Goal: Entertainment & Leisure: Browse casually

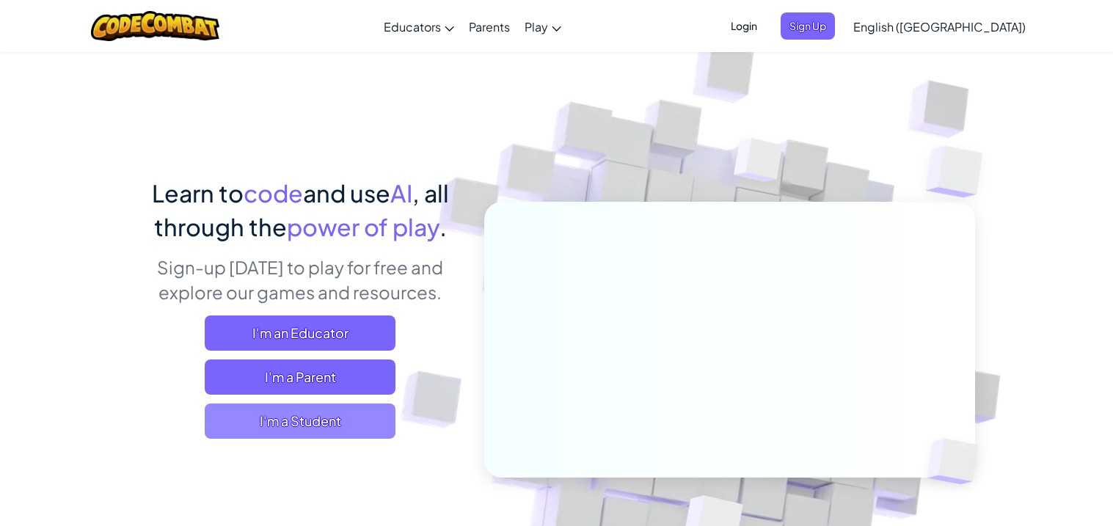
click at [296, 428] on span "I'm a Student" at bounding box center [300, 420] width 191 height 35
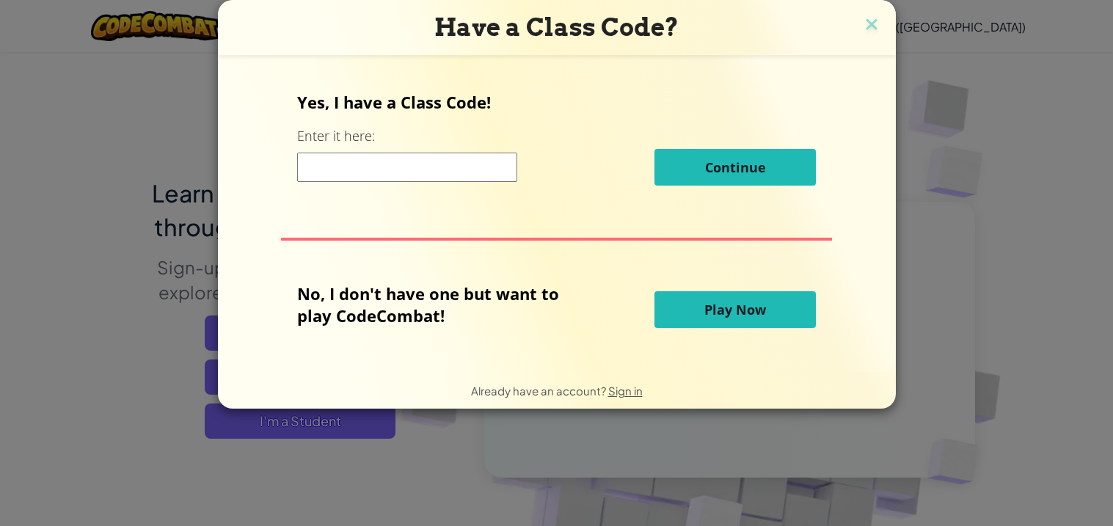
click at [693, 303] on button "Play Now" at bounding box center [734, 309] width 161 height 37
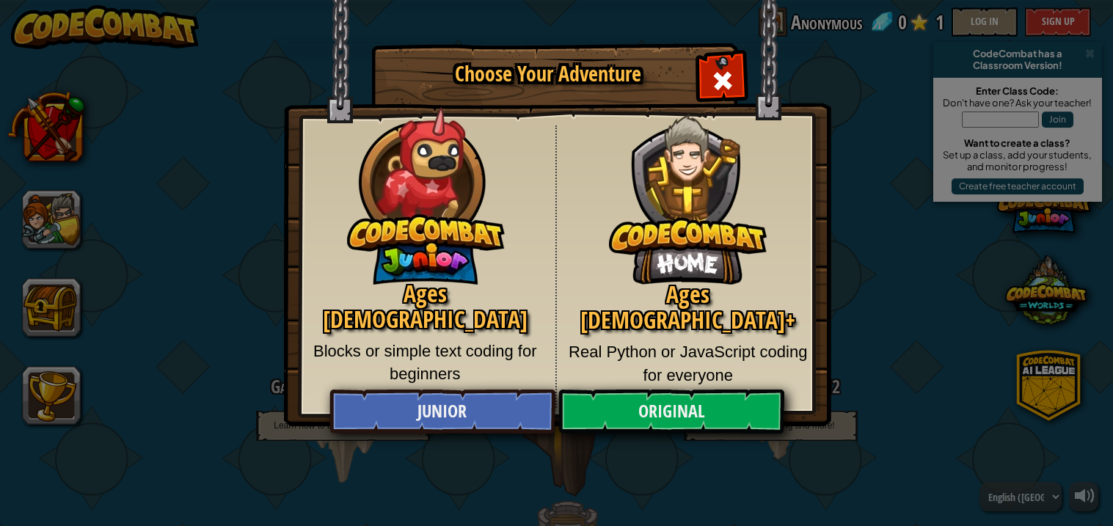
click at [728, 92] on img at bounding box center [688, 188] width 158 height 193
click at [712, 84] on span "Close modal" at bounding box center [722, 80] width 23 height 23
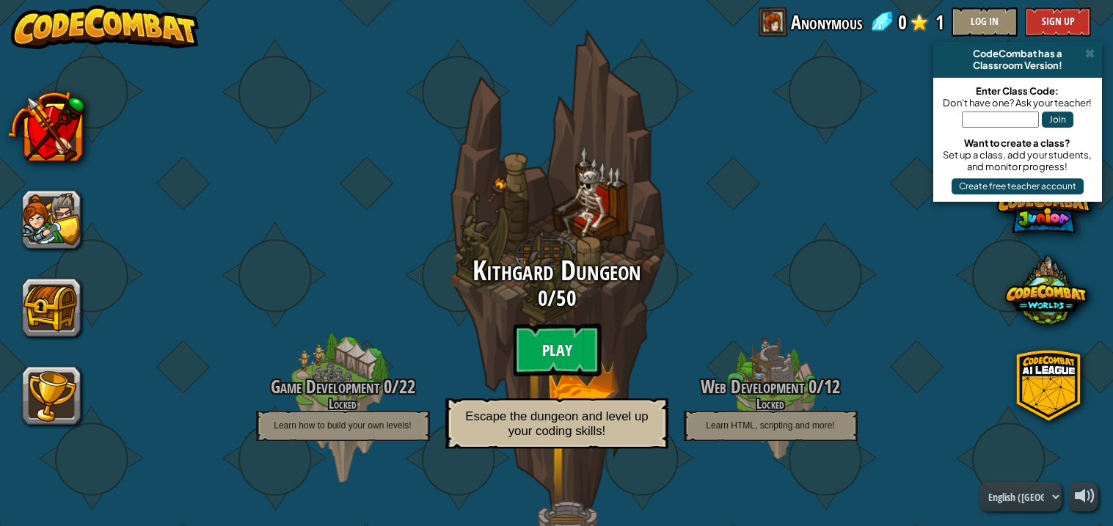
click at [543, 343] on btn "Play" at bounding box center [557, 349] width 88 height 53
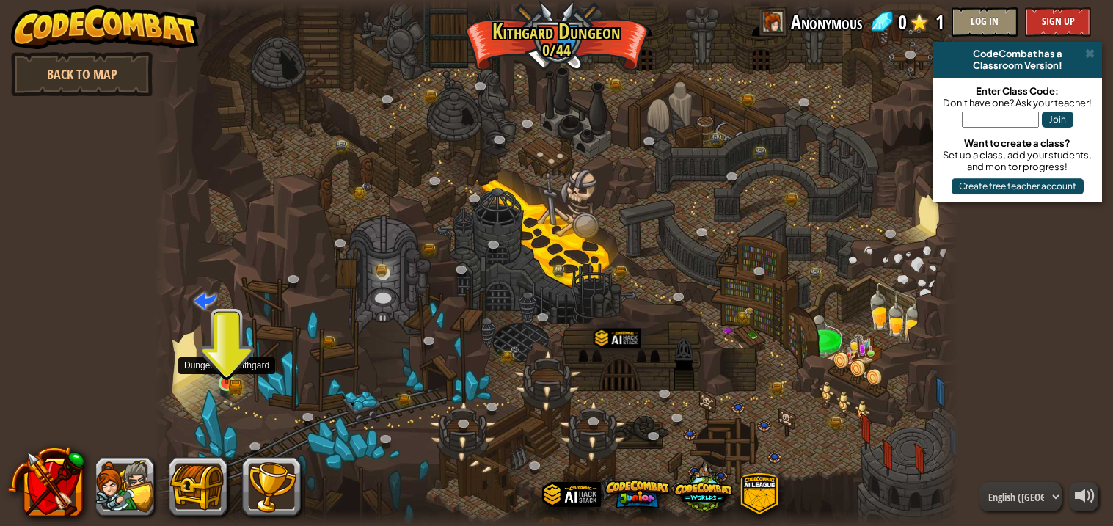
click at [226, 374] on img at bounding box center [226, 362] width 20 height 44
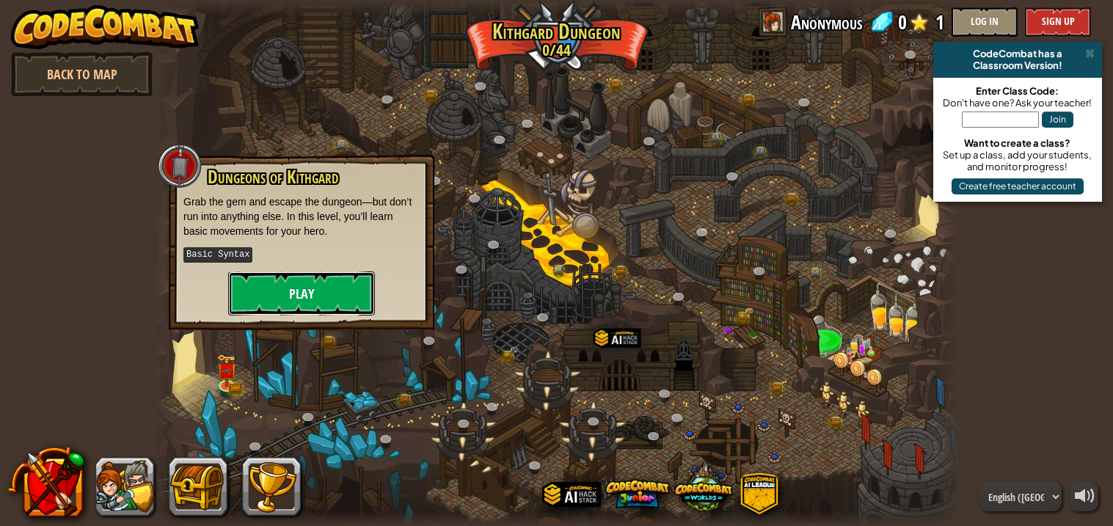
click at [319, 287] on button "Play" at bounding box center [301, 293] width 147 height 44
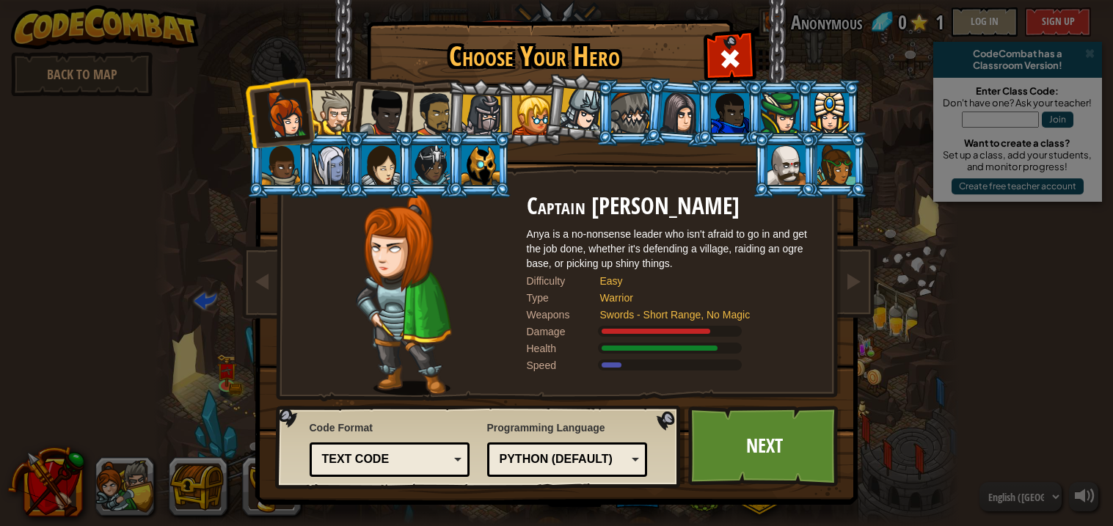
click at [458, 455] on div "Text code" at bounding box center [390, 459] width 142 height 23
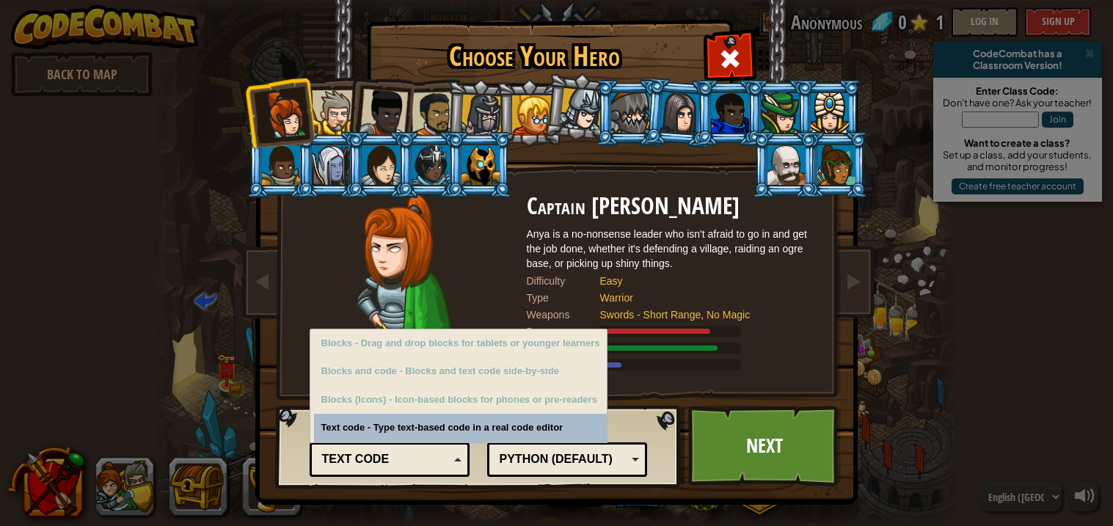
click at [451, 420] on div "Code Format Text code Blocks and code Blocks Blocks (Icons) Text code Blocks - …" at bounding box center [389, 447] width 161 height 60
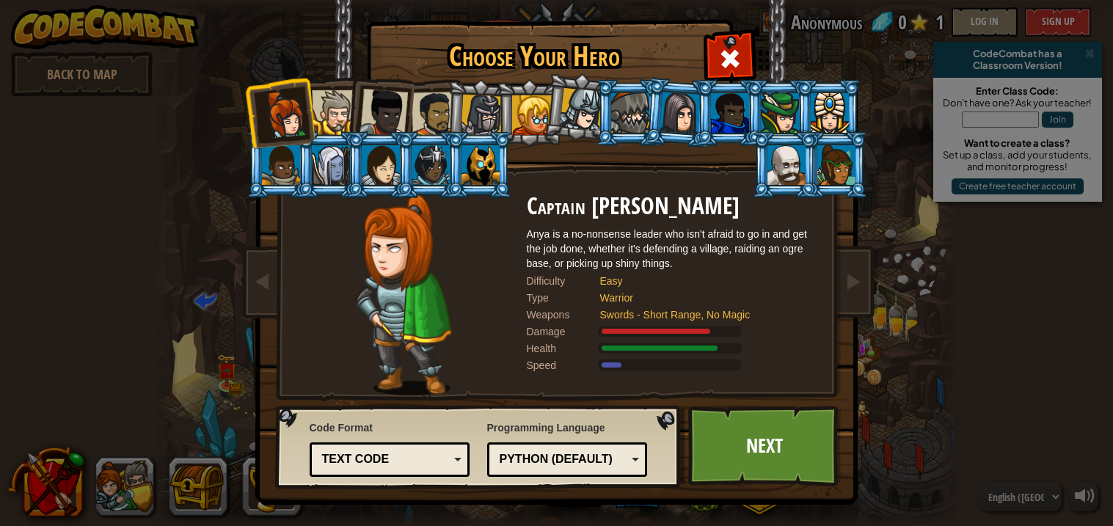
click at [550, 460] on div "Python (Default)" at bounding box center [562, 459] width 127 height 17
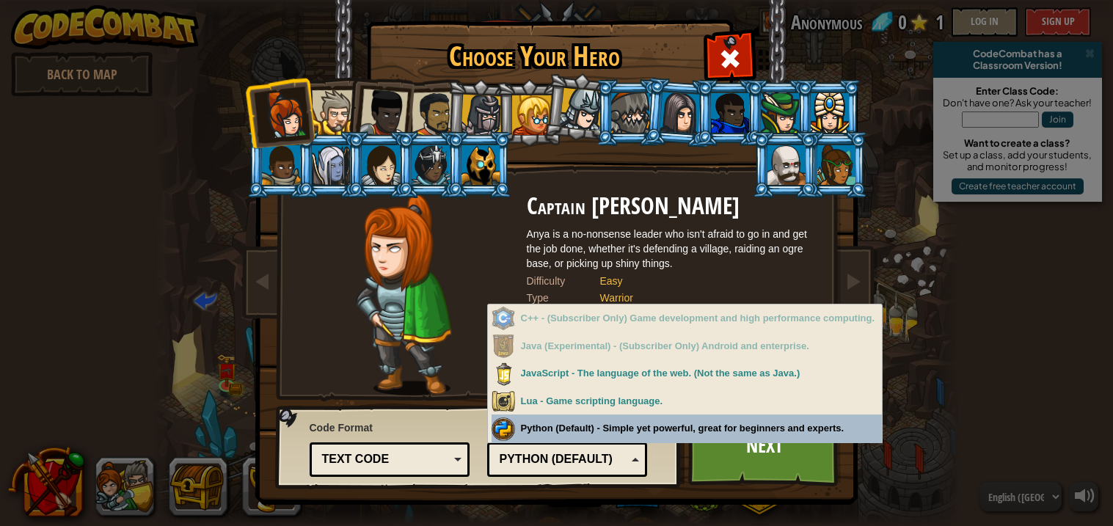
click at [594, 428] on div "Programming Language Python (Default) JavaScript Lua C++ Java (Experimental) Py…" at bounding box center [567, 447] width 161 height 60
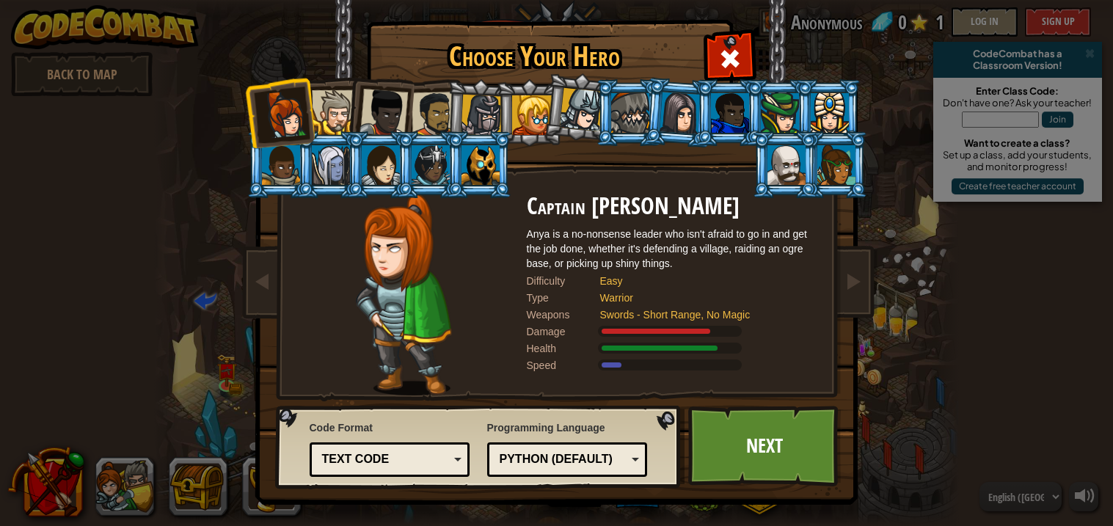
click at [480, 165] on div at bounding box center [480, 165] width 38 height 40
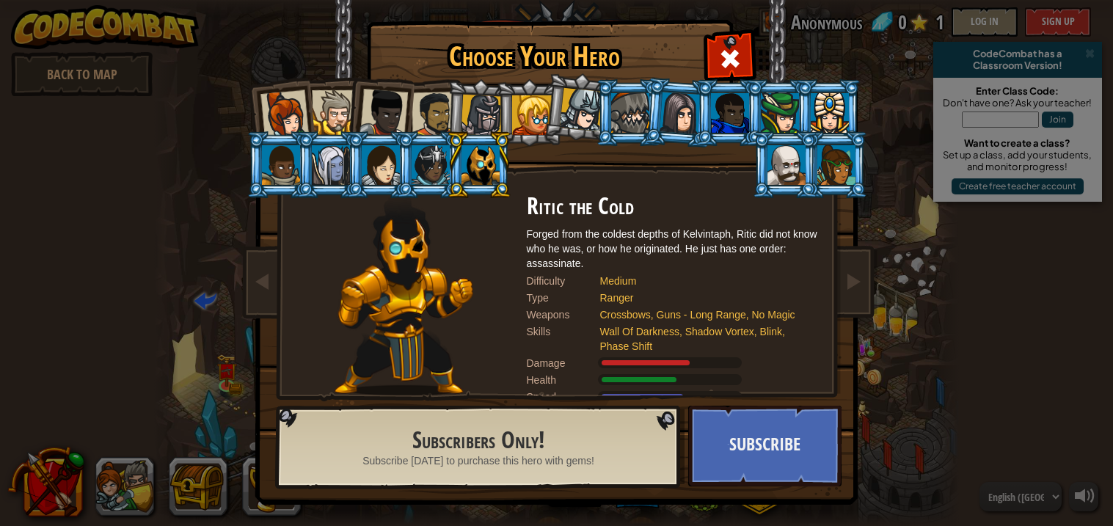
click at [512, 111] on div at bounding box center [532, 115] width 40 height 40
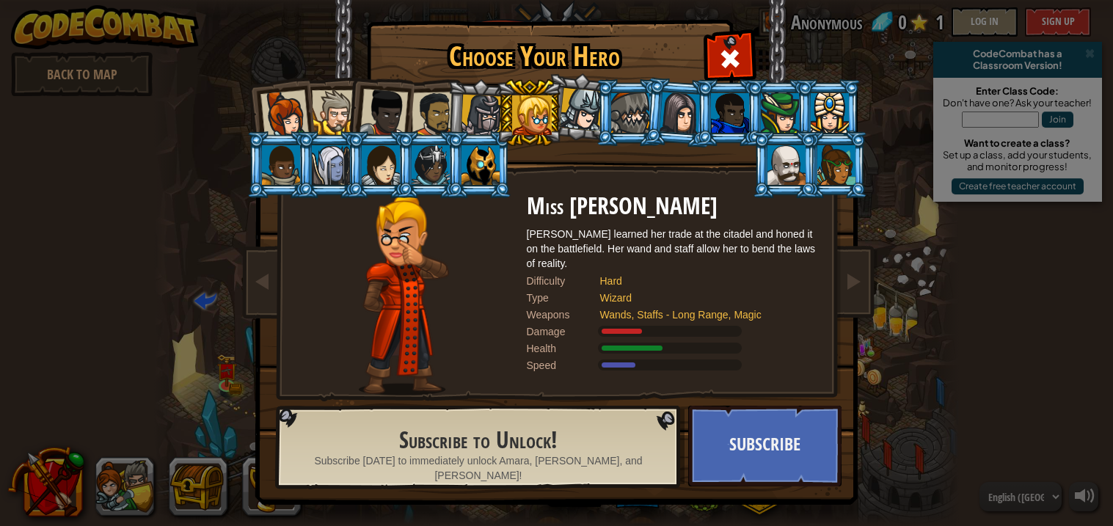
click at [439, 113] on div at bounding box center [433, 114] width 45 height 45
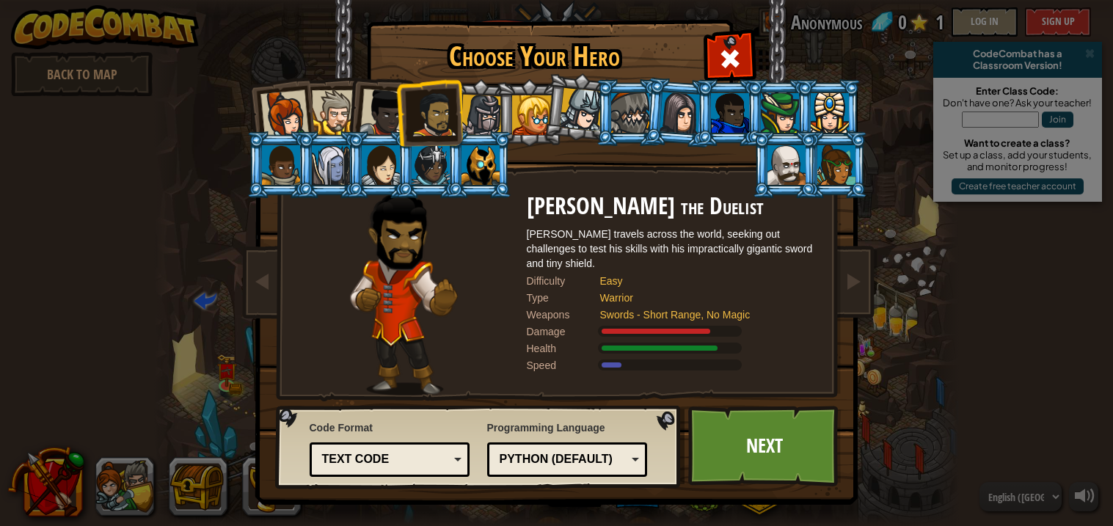
click at [685, 125] on div at bounding box center [679, 113] width 41 height 42
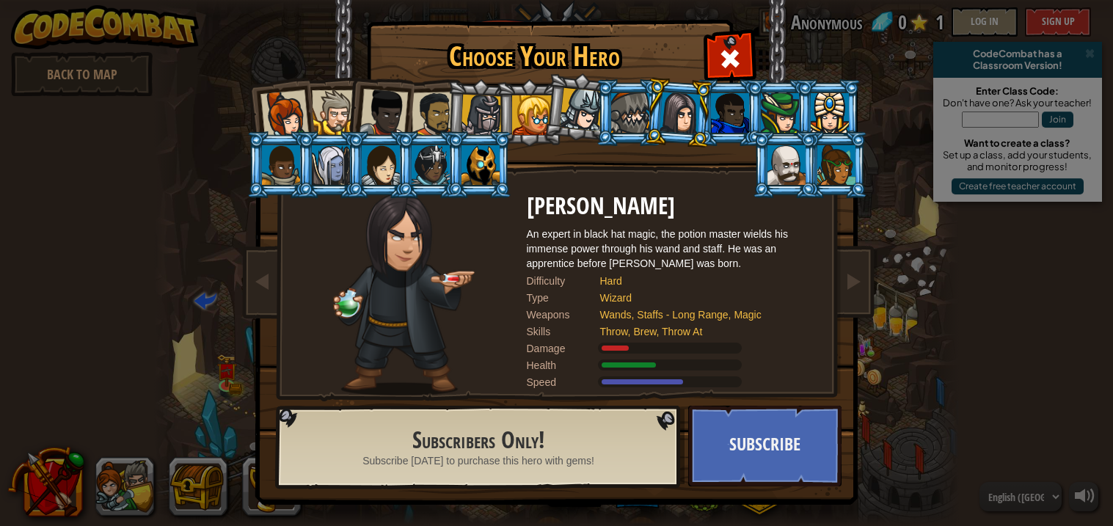
click at [384, 117] on div at bounding box center [383, 113] width 48 height 48
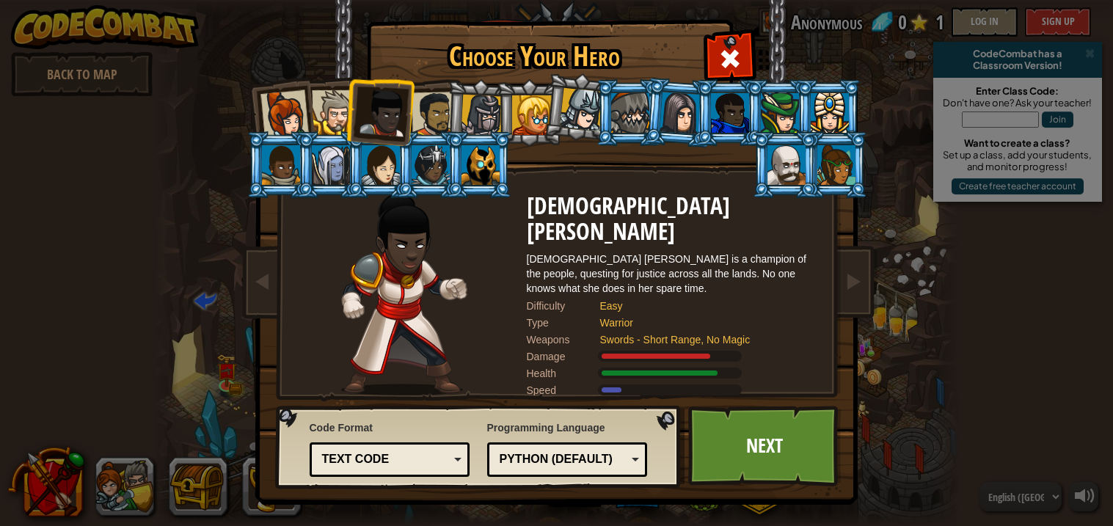
click at [347, 116] on li at bounding box center [379, 110] width 72 height 72
click at [341, 112] on div at bounding box center [334, 112] width 45 height 45
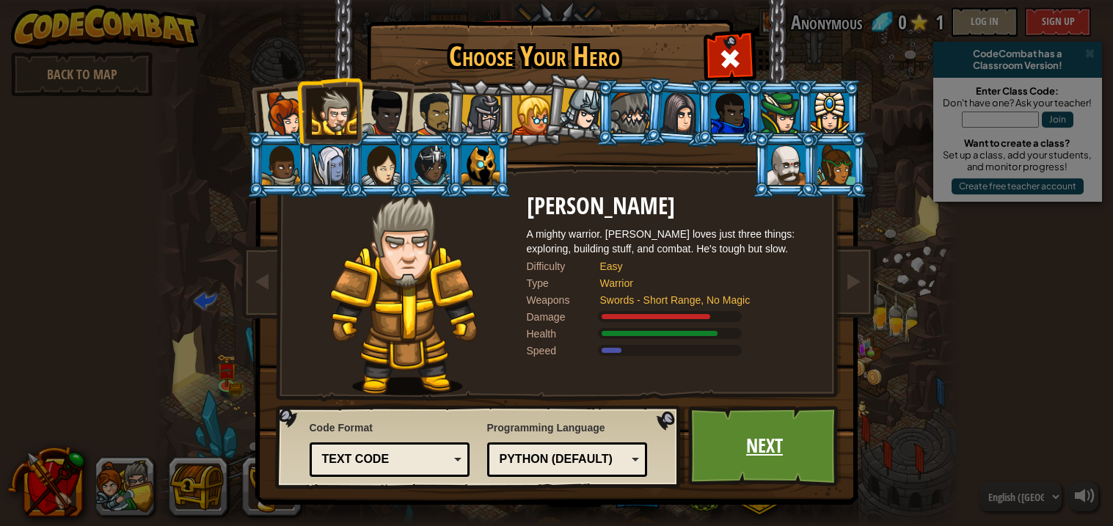
click at [723, 411] on link "Next" at bounding box center [764, 446] width 153 height 81
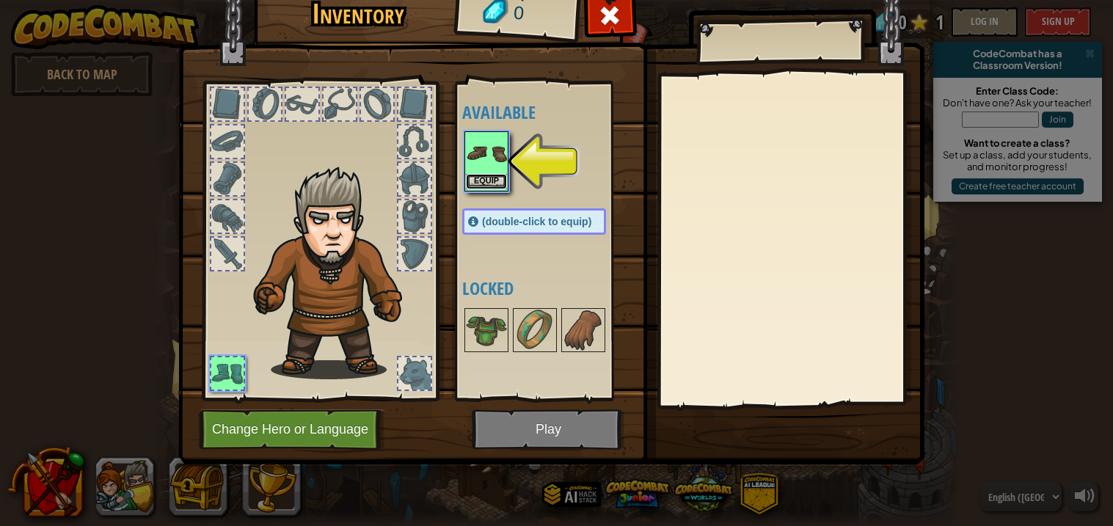
click at [475, 181] on button "Equip" at bounding box center [486, 181] width 41 height 15
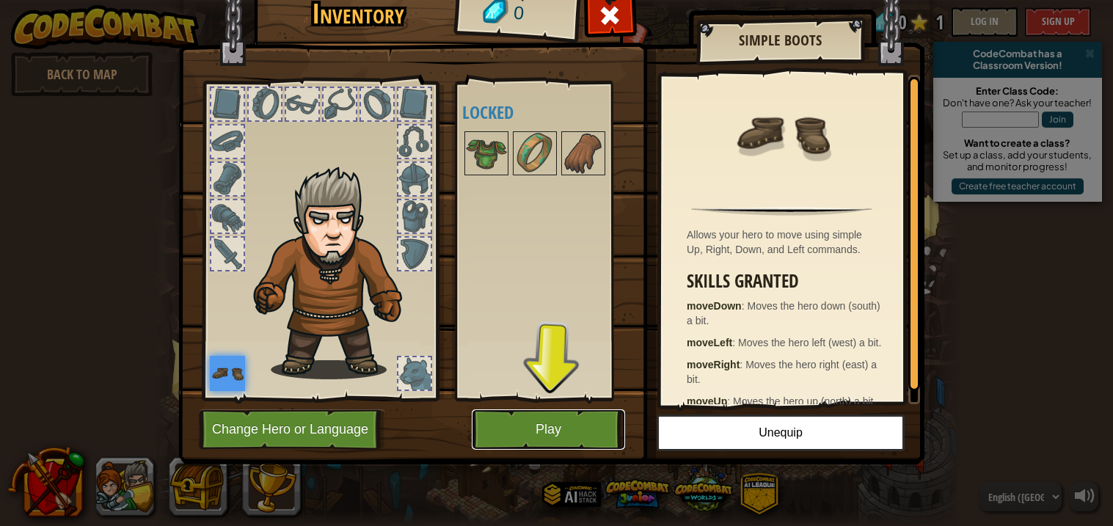
click at [573, 417] on button "Play" at bounding box center [548, 429] width 153 height 40
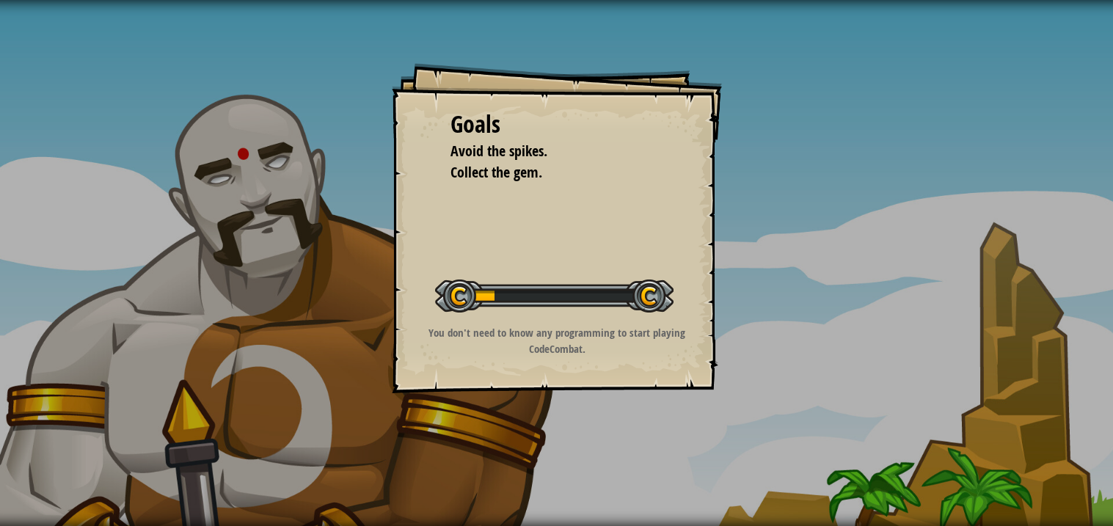
click at [596, 295] on div at bounding box center [554, 295] width 238 height 33
